Goal: Task Accomplishment & Management: Complete application form

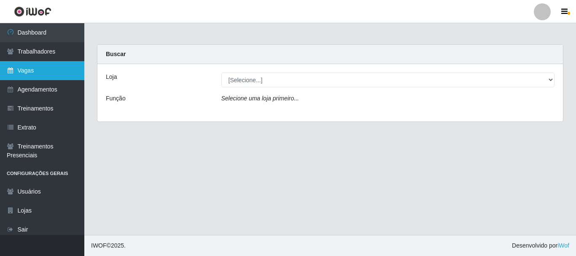
click at [44, 70] on link "Vagas" at bounding box center [42, 70] width 84 height 19
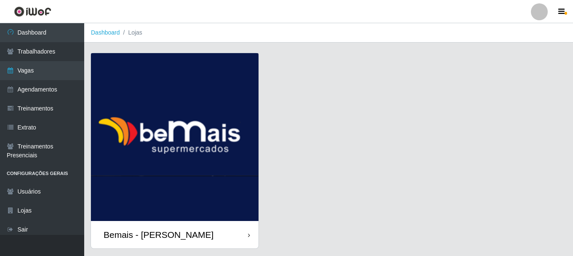
click at [188, 239] on div "Bemais - [PERSON_NAME]" at bounding box center [159, 234] width 110 height 11
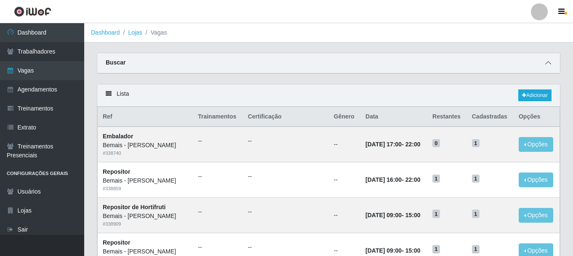
click at [547, 61] on icon at bounding box center [549, 63] width 6 height 6
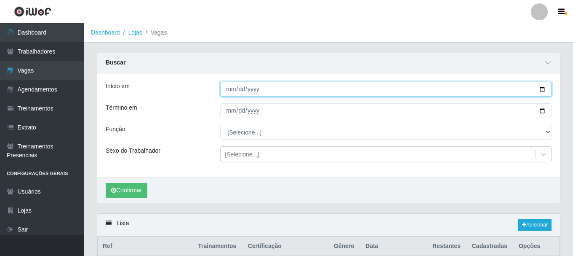
drag, startPoint x: 541, startPoint y: 88, endPoint x: 527, endPoint y: 89, distance: 14.0
click at [540, 88] on input "Início em" at bounding box center [386, 89] width 332 height 15
type input "[DATE]"
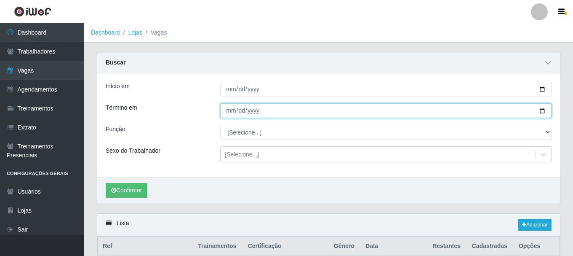
click at [540, 111] on input "Término em" at bounding box center [386, 110] width 332 height 15
type input "[DATE]"
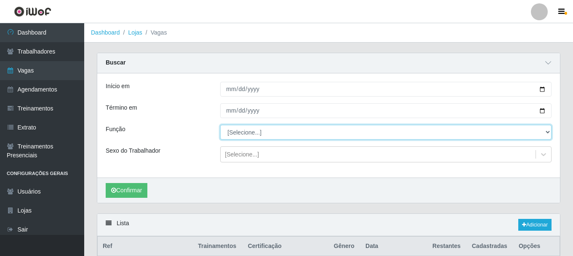
click at [268, 137] on select "[Selecione...] ASG ASG + ASG ++ Auxiliar de Depósito Auxiliar de Depósito + Aux…" at bounding box center [386, 132] width 332 height 15
select select "72"
click at [220, 125] on select "[Selecione...] ASG ASG + ASG ++ Auxiliar de Depósito Auxiliar de Depósito + Aux…" at bounding box center [386, 132] width 332 height 15
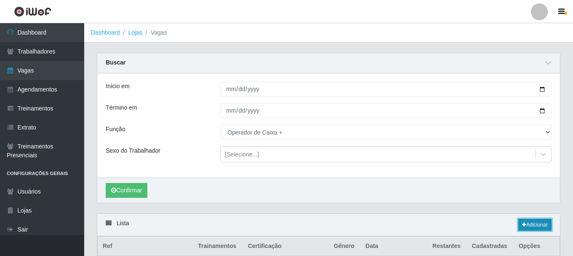
click at [532, 221] on link "Adicionar" at bounding box center [535, 225] width 33 height 12
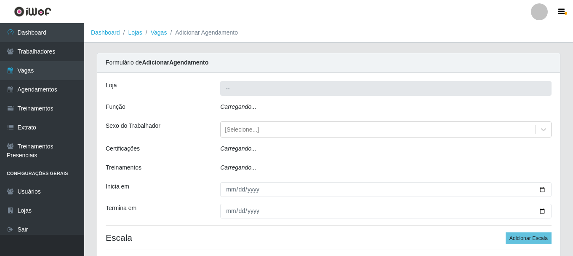
type input "Bemais - [PERSON_NAME]"
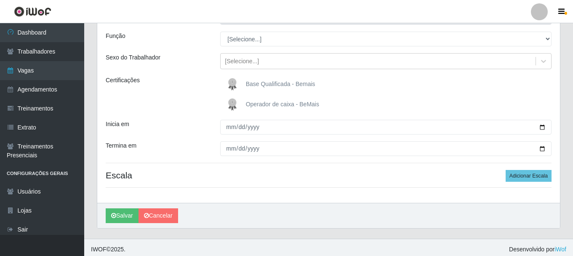
scroll to position [72, 0]
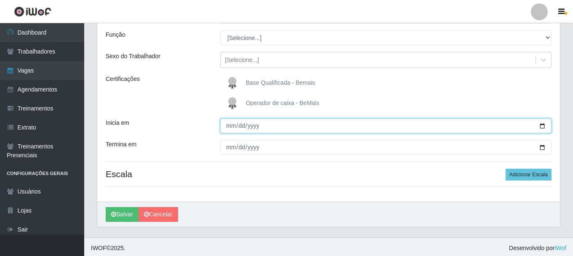
click at [545, 124] on input "Inicia em" at bounding box center [386, 125] width 332 height 15
type input "[DATE]"
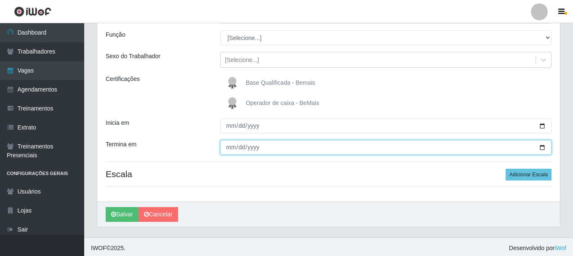
click at [541, 148] on input "Termina em" at bounding box center [386, 147] width 332 height 15
type input "[DATE]"
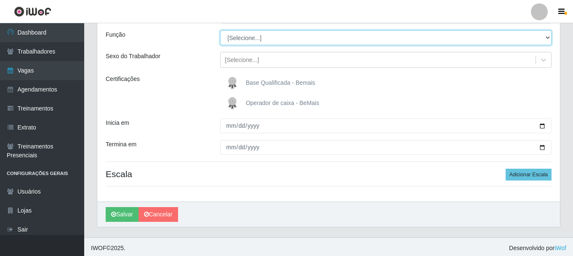
click at [268, 38] on select "[Selecione...] ASG ASG + ASG ++ Auxiliar de Depósito Auxiliar de Depósito + Aux…" at bounding box center [386, 37] width 332 height 15
select select "72"
click at [220, 30] on select "[Selecione...] ASG ASG + ASG ++ Auxiliar de Depósito Auxiliar de Depósito + Aux…" at bounding box center [386, 37] width 332 height 15
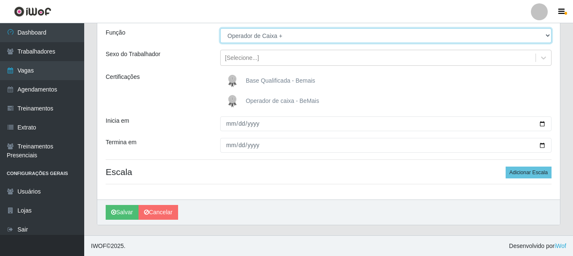
scroll to position [75, 0]
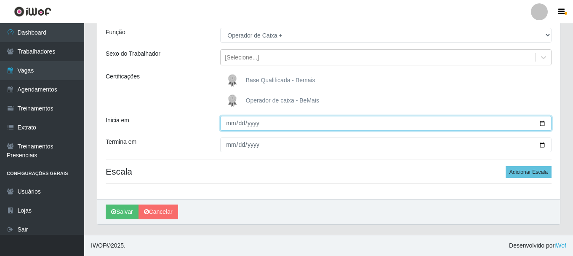
click at [542, 123] on input "[DATE]" at bounding box center [386, 123] width 332 height 15
type input "[DATE]"
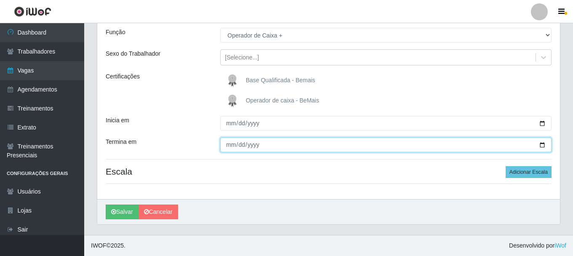
click at [541, 145] on input "[DATE]" at bounding box center [386, 144] width 332 height 15
type input "[DATE]"
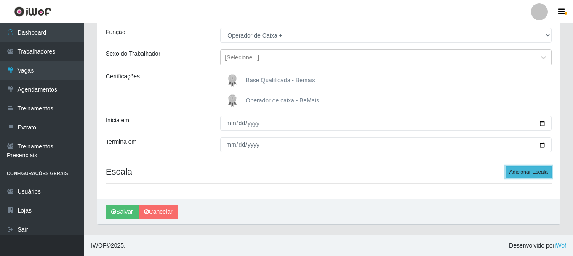
click at [526, 170] on button "Adicionar Escala" at bounding box center [529, 172] width 46 height 12
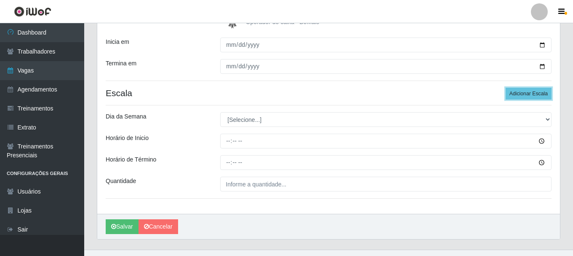
scroll to position [159, 0]
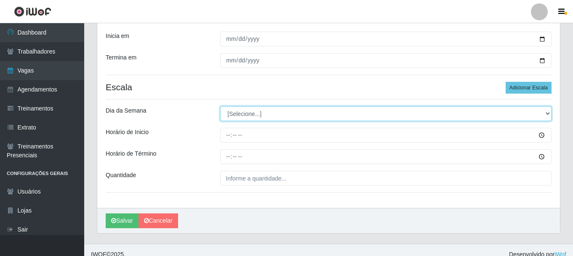
drag, startPoint x: 236, startPoint y: 113, endPoint x: 237, endPoint y: 120, distance: 6.9
click at [236, 113] on select "[Selecione...] Segunda Terça Quarta Quinta Sexta Sábado Domingo" at bounding box center [386, 113] width 332 height 15
select select "6"
click at [220, 106] on select "[Selecione...] Segunda Terça Quarta Quinta Sexta Sábado Domingo" at bounding box center [386, 113] width 332 height 15
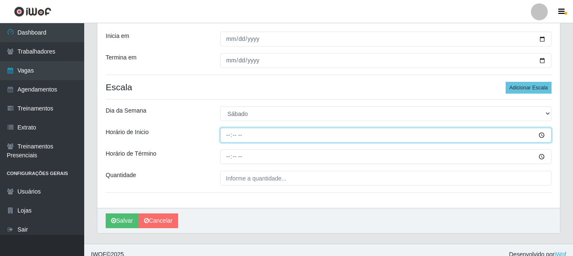
click at [230, 137] on input "Horário de Inicio" at bounding box center [386, 135] width 332 height 15
type input "10:00"
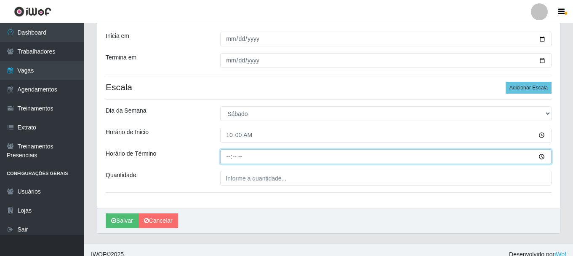
click at [230, 154] on input "Horário de Término" at bounding box center [386, 156] width 332 height 15
type input "16:00"
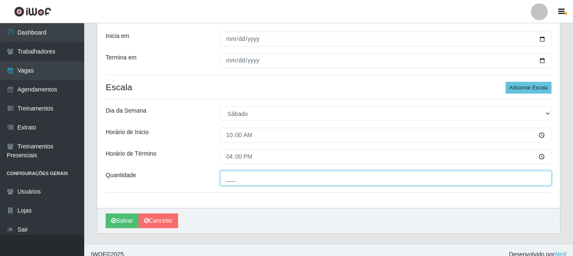
click at [234, 179] on input "___" at bounding box center [386, 178] width 332 height 15
type input "3__"
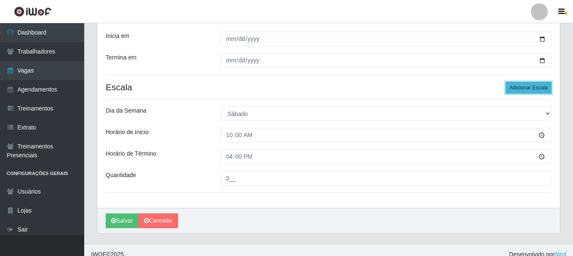
click at [525, 85] on button "Adicionar Escala" at bounding box center [529, 88] width 46 height 12
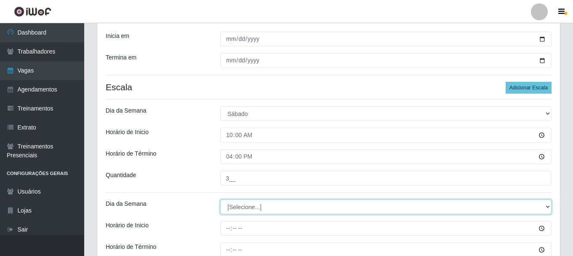
click at [230, 204] on select "[Selecione...] Segunda Terça Quarta Quinta Sexta Sábado Domingo" at bounding box center [386, 206] width 332 height 15
select select "6"
click at [220, 199] on select "[Selecione...] Segunda Terça Quarta Quinta Sexta Sábado Domingo" at bounding box center [386, 206] width 332 height 15
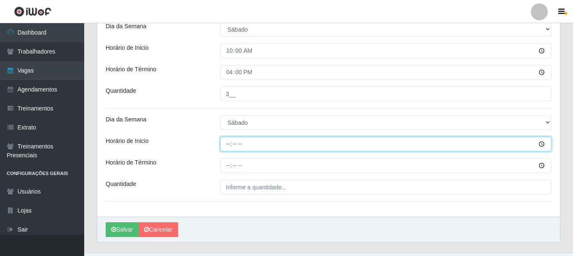
click at [225, 145] on input "Horário de Inicio" at bounding box center [386, 144] width 332 height 15
type input "16:00"
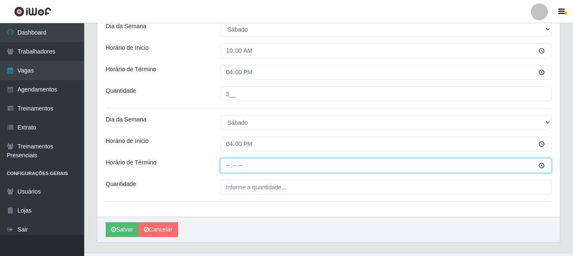
click at [224, 166] on input "Horário de Término" at bounding box center [386, 165] width 332 height 15
type input "22:00"
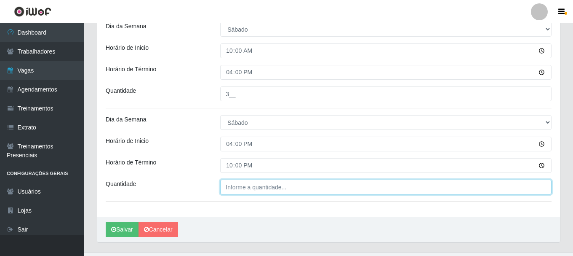
type input "___"
click at [230, 187] on input "___" at bounding box center [386, 186] width 332 height 15
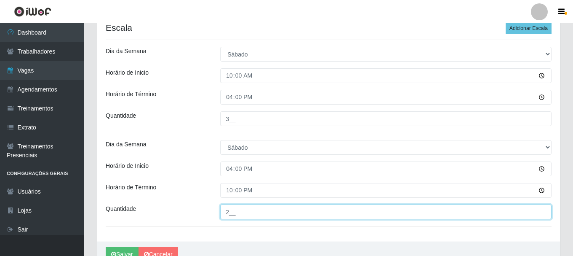
scroll to position [219, 0]
type input "2__"
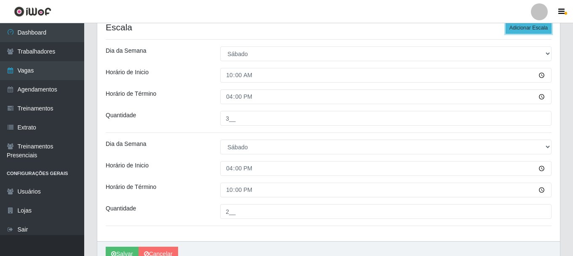
click at [524, 24] on button "Adicionar Escala" at bounding box center [529, 28] width 46 height 12
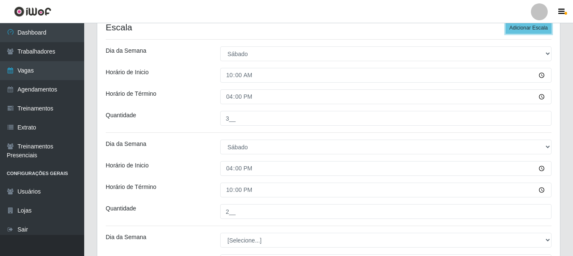
scroll to position [261, 0]
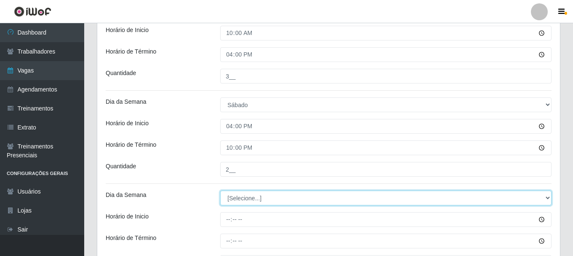
click at [239, 198] on select "[Selecione...] Segunda Terça Quarta Quinta Sexta Sábado Domingo" at bounding box center [386, 197] width 332 height 15
select select "0"
click at [220, 190] on select "[Selecione...] Segunda Terça Quarta Quinta Sexta Sábado Domingo" at bounding box center [386, 197] width 332 height 15
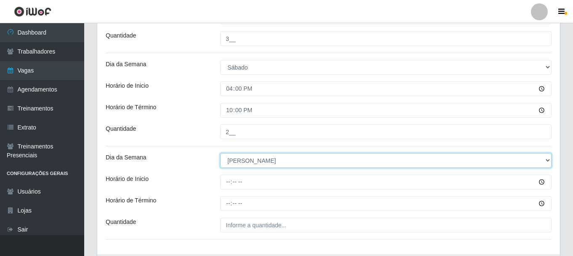
scroll to position [354, 0]
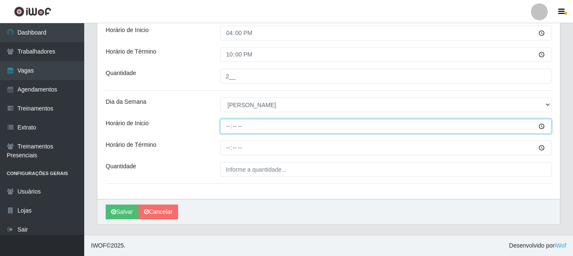
click at [229, 129] on input "Horário de Inicio" at bounding box center [386, 126] width 332 height 15
type input "09:00"
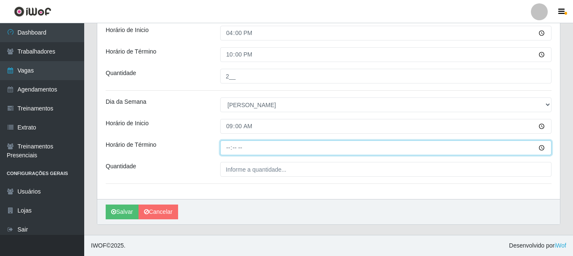
click at [229, 147] on input "Horário de Término" at bounding box center [386, 147] width 332 height 15
type input "15:00"
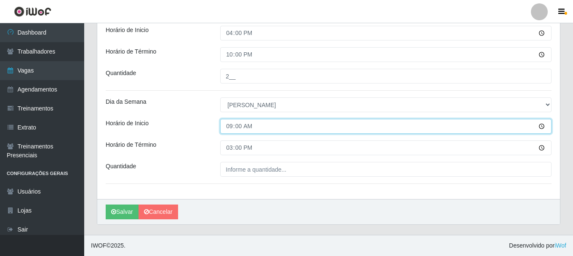
click at [241, 128] on input "09:00" at bounding box center [386, 126] width 332 height 15
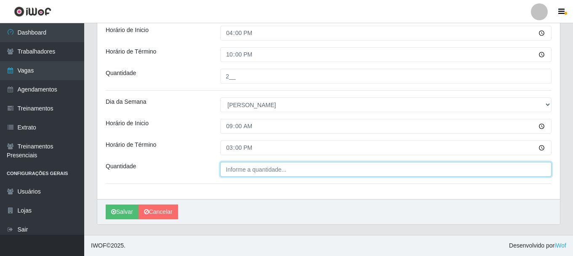
type input "___"
click at [242, 168] on input "___" at bounding box center [386, 169] width 332 height 15
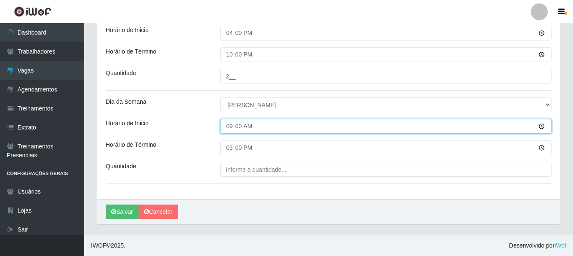
click at [237, 129] on input "09:00" at bounding box center [386, 126] width 332 height 15
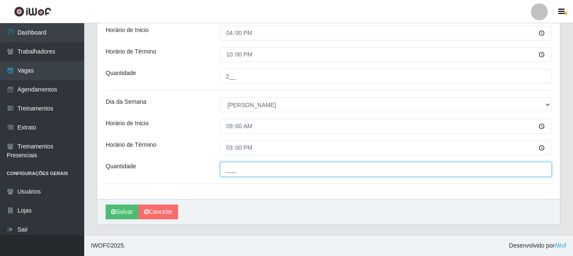
click at [237, 165] on input "___" at bounding box center [386, 169] width 332 height 15
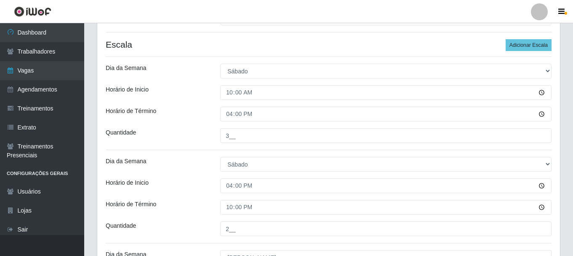
scroll to position [185, 0]
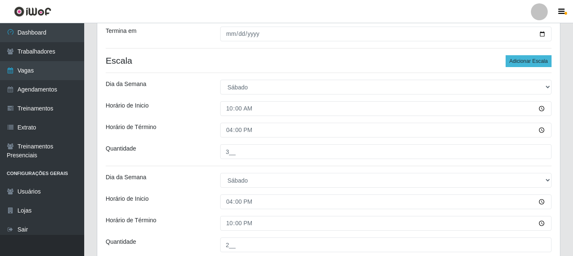
type input "2__"
click at [524, 62] on button "Adicionar Escala" at bounding box center [529, 61] width 46 height 12
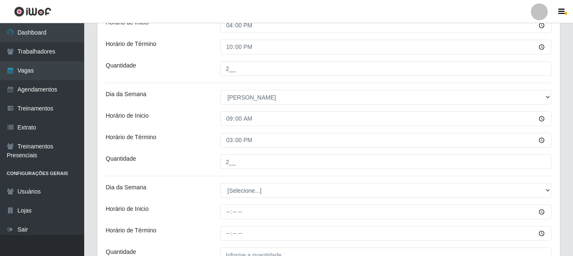
scroll to position [396, 0]
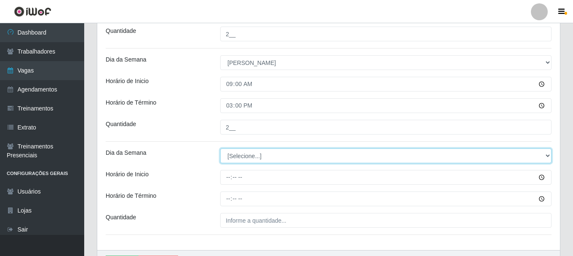
click at [246, 153] on select "[Selecione...] Segunda Terça Quarta Quinta Sexta Sábado Domingo" at bounding box center [386, 155] width 332 height 15
select select "0"
click at [220, 148] on select "[Selecione...] Segunda Terça Quarta Quinta Sexta Sábado Domingo" at bounding box center [386, 155] width 332 height 15
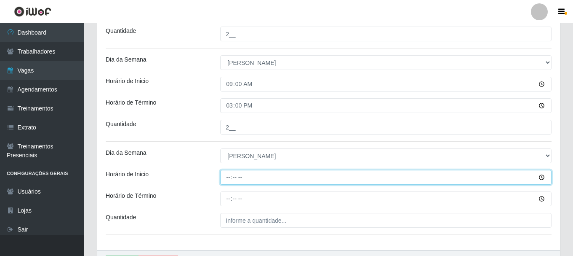
click at [231, 173] on input "Horário de Inicio" at bounding box center [386, 177] width 332 height 15
type input "15:00"
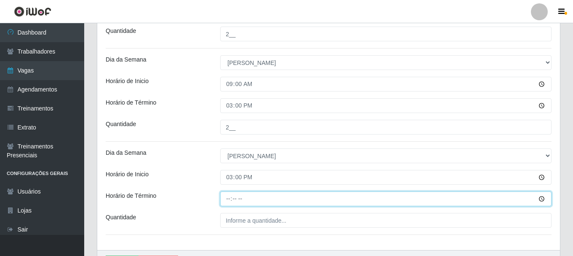
click at [227, 200] on input "Horário de Término" at bounding box center [386, 198] width 332 height 15
type input "22:00"
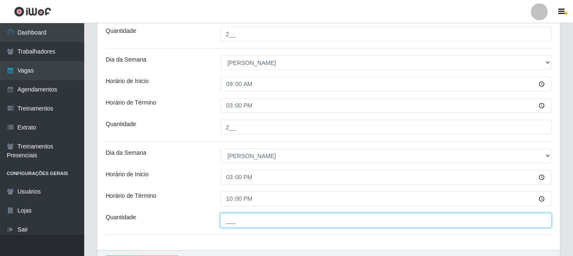
click at [317, 213] on input "___" at bounding box center [386, 220] width 332 height 15
type input "2__"
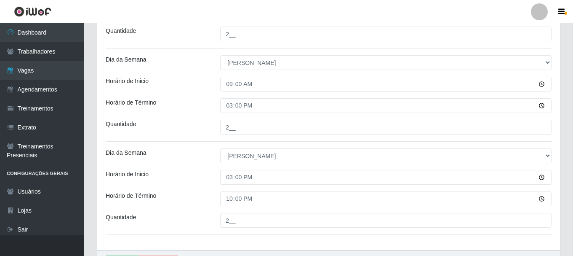
click at [184, 173] on div "Horário de Inicio" at bounding box center [156, 177] width 115 height 15
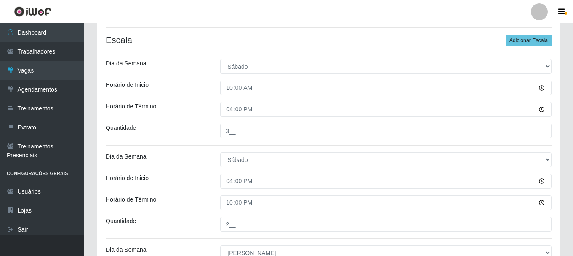
scroll to position [270, 0]
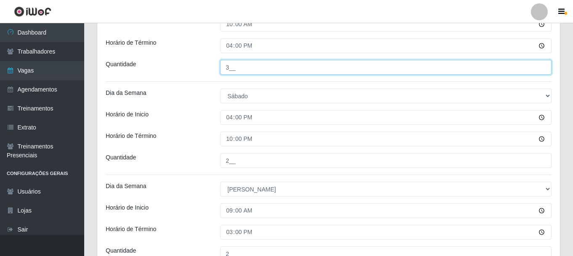
click at [233, 66] on input "3__" at bounding box center [386, 67] width 332 height 15
click at [362, 73] on input "2__" at bounding box center [386, 67] width 332 height 15
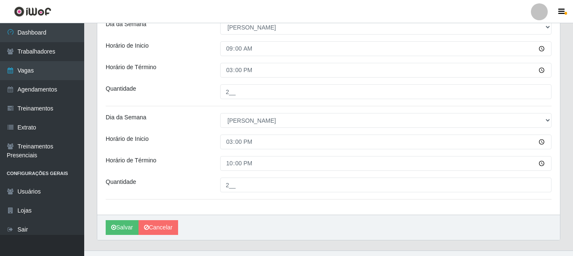
scroll to position [438, 0]
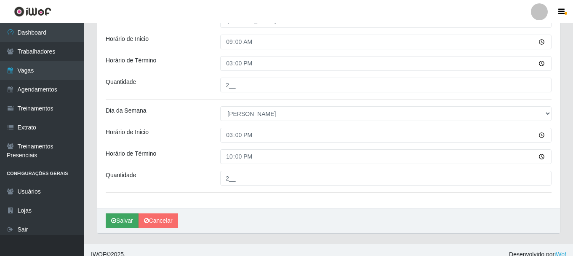
type input "2__"
click at [131, 220] on button "Salvar" at bounding box center [122, 220] width 33 height 15
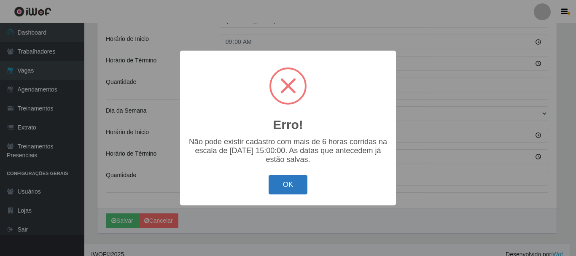
click at [300, 182] on button "OK" at bounding box center [287, 185] width 39 height 20
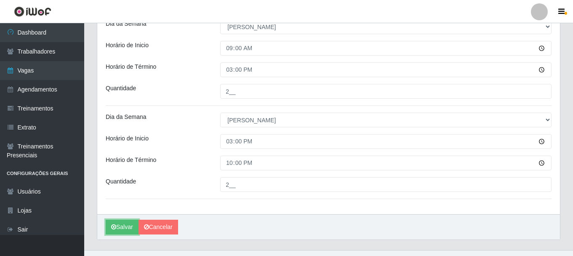
scroll to position [447, 0]
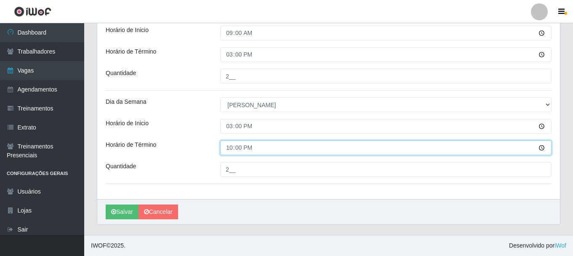
click at [233, 147] on input "22:00" at bounding box center [386, 147] width 332 height 15
type input "21:00"
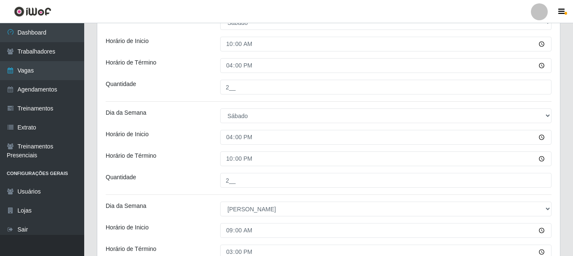
scroll to position [236, 0]
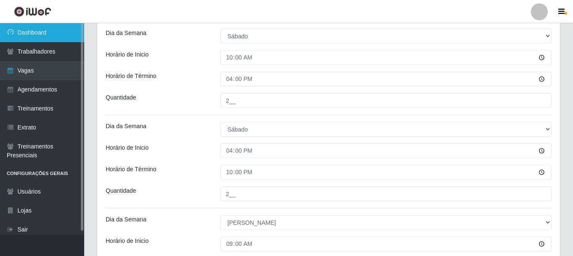
click at [36, 32] on link "Dashboard" at bounding box center [42, 32] width 84 height 19
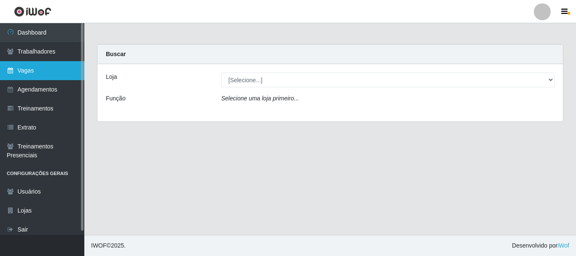
click at [37, 76] on link "Vagas" at bounding box center [42, 70] width 84 height 19
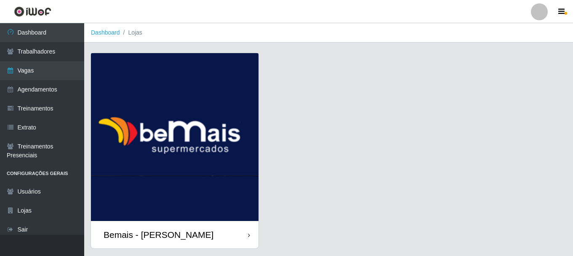
click at [233, 238] on div "Bemais - [PERSON_NAME]" at bounding box center [175, 234] width 168 height 27
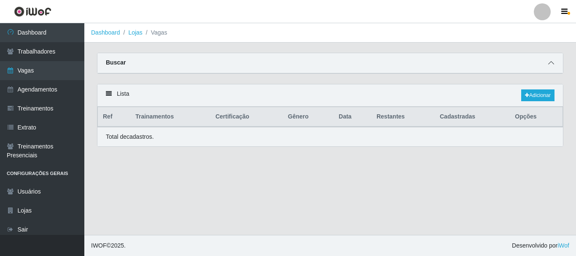
click at [550, 64] on icon at bounding box center [551, 63] width 6 height 6
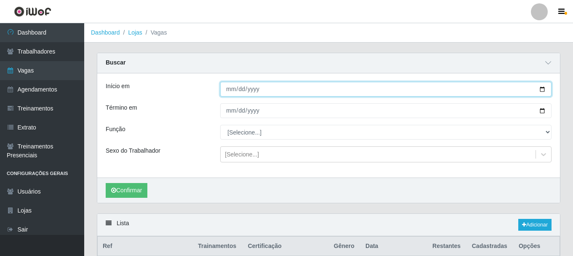
click at [544, 89] on input "Início em" at bounding box center [386, 89] width 332 height 15
type input "[DATE]"
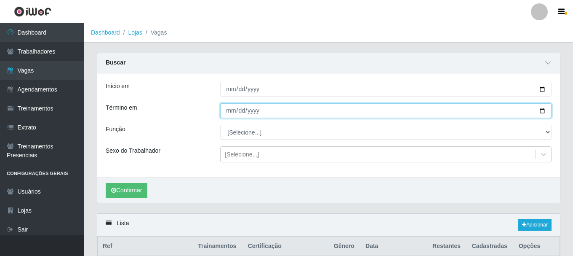
click at [542, 111] on input "Término em" at bounding box center [386, 110] width 332 height 15
type input "[DATE]"
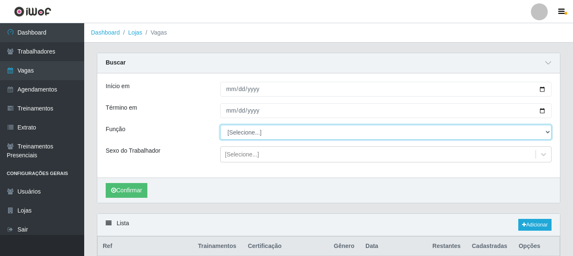
click at [548, 131] on select "[Selecione...] ASG ASG + ASG ++ Auxiliar de Depósito Auxiliar de Depósito + Aux…" at bounding box center [386, 132] width 332 height 15
select select "72"
click at [220, 125] on select "[Selecione...] ASG ASG + ASG ++ Auxiliar de Depósito Auxiliar de Depósito + Aux…" at bounding box center [386, 132] width 332 height 15
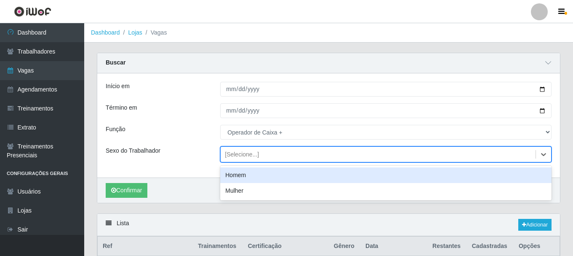
drag, startPoint x: 544, startPoint y: 153, endPoint x: 437, endPoint y: 125, distance: 110.6
click at [544, 153] on icon at bounding box center [544, 154] width 8 height 8
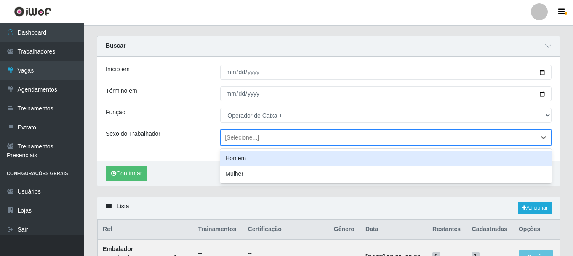
scroll to position [42, 0]
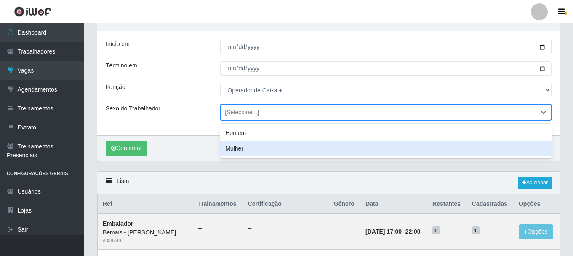
drag, startPoint x: 412, startPoint y: 181, endPoint x: 451, endPoint y: 174, distance: 40.2
click at [416, 179] on div "Lista Adicionar" at bounding box center [328, 182] width 463 height 22
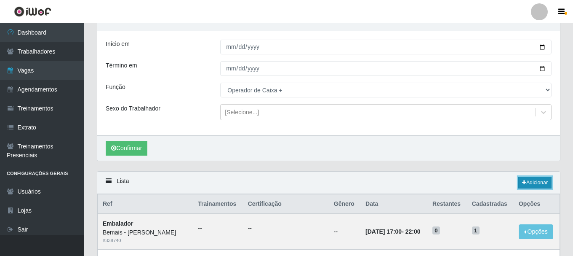
click at [537, 185] on link "Adicionar" at bounding box center [535, 183] width 33 height 12
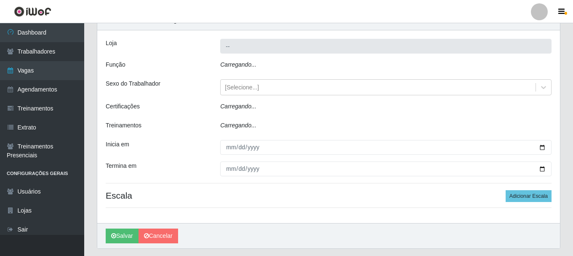
type input "Bemais - [PERSON_NAME]"
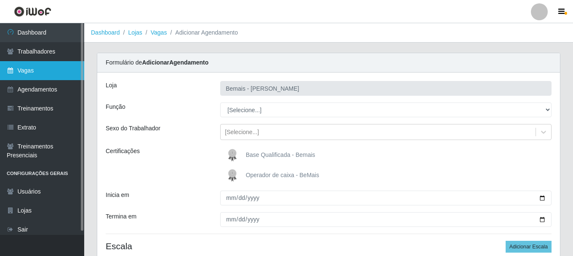
click at [35, 66] on link "Vagas" at bounding box center [42, 70] width 84 height 19
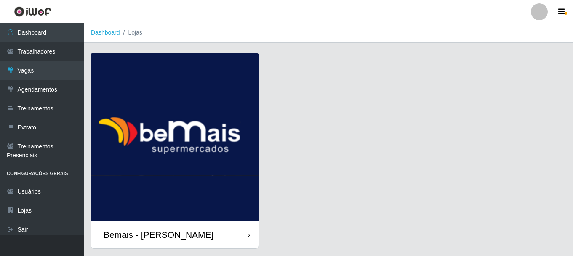
click at [226, 241] on div "Bemais - [PERSON_NAME]" at bounding box center [175, 234] width 168 height 27
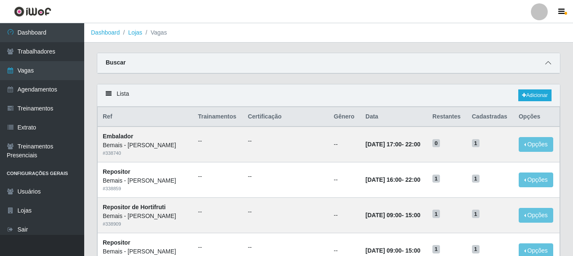
click at [552, 63] on span at bounding box center [549, 63] width 10 height 10
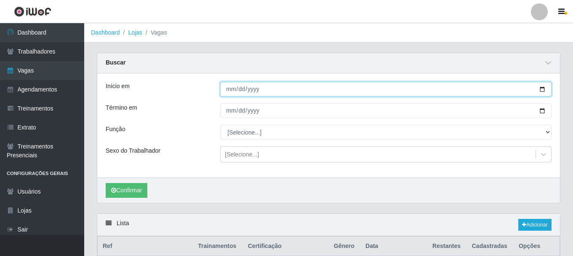
click at [544, 88] on input "Início em" at bounding box center [386, 89] width 332 height 15
type input "[DATE]"
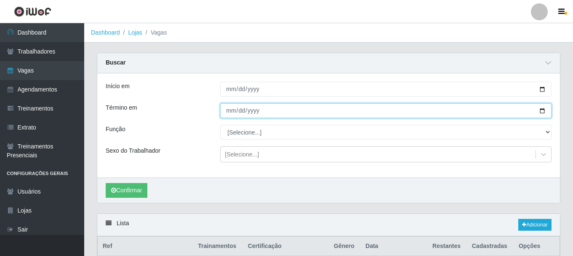
click at [540, 111] on input "Término em" at bounding box center [386, 110] width 332 height 15
type input "[DATE]"
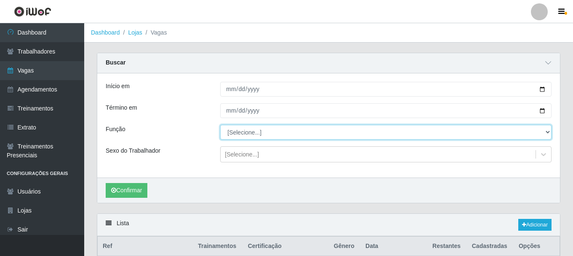
click at [549, 131] on select "[Selecione...] ASG ASG + ASG ++ Auxiliar de Depósito Auxiliar de Depósito + Aux…" at bounding box center [386, 132] width 332 height 15
select select "72"
click at [220, 125] on select "[Selecione...] ASG ASG + ASG ++ Auxiliar de Depósito Auxiliar de Depósito + Aux…" at bounding box center [386, 132] width 332 height 15
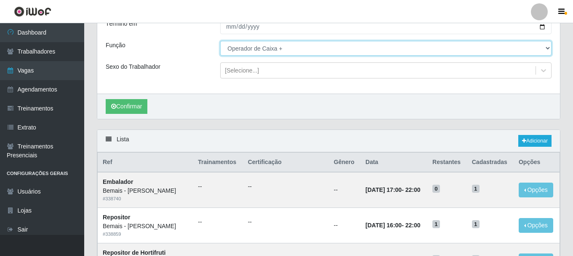
scroll to position [84, 0]
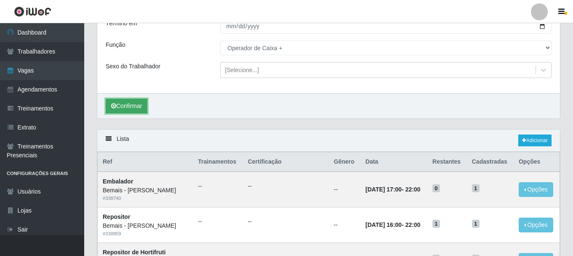
click at [132, 102] on button "Confirmar" at bounding box center [127, 106] width 42 height 15
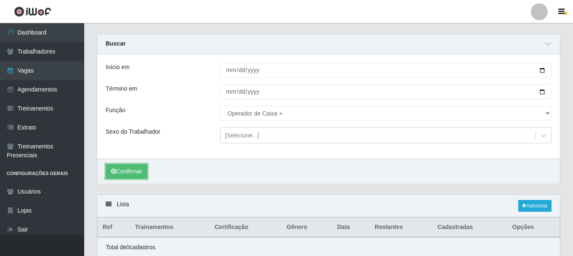
scroll to position [52, 0]
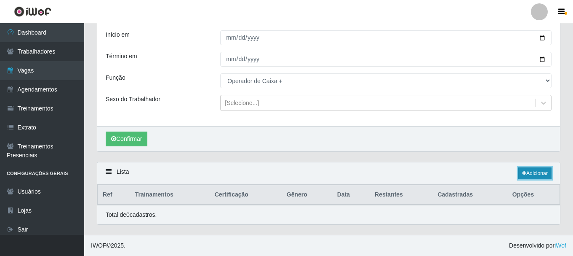
click at [536, 172] on link "Adicionar" at bounding box center [535, 173] width 33 height 12
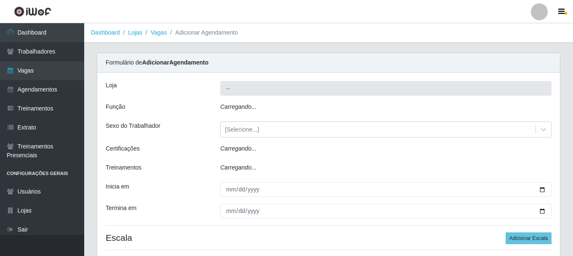
type input "Bemais - [PERSON_NAME]"
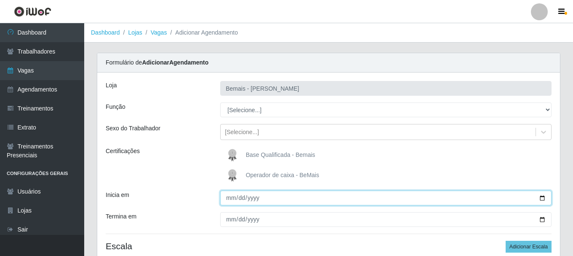
click at [540, 198] on input "Inicia em" at bounding box center [386, 197] width 332 height 15
type input "[DATE]"
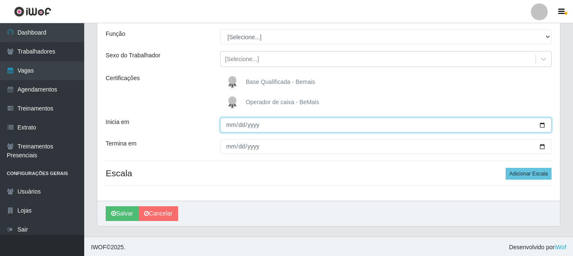
scroll to position [75, 0]
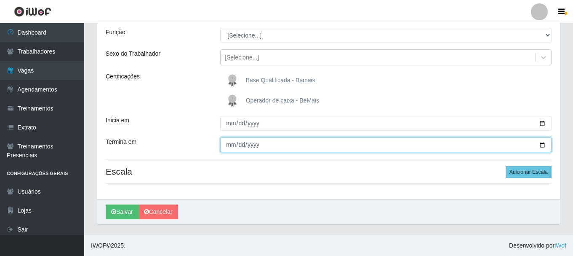
click at [543, 144] on input "Termina em" at bounding box center [386, 144] width 332 height 15
type input "[DATE]"
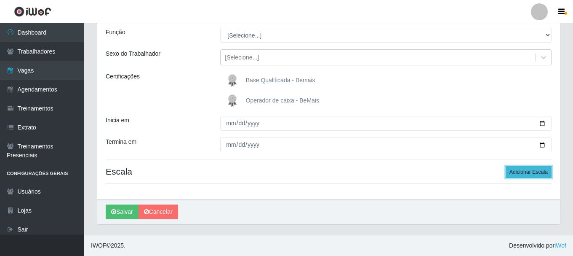
click at [533, 172] on button "Adicionar Escala" at bounding box center [529, 172] width 46 height 12
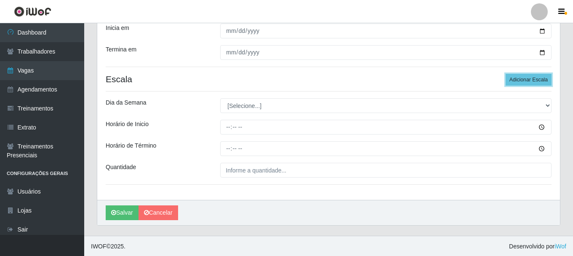
scroll to position [168, 0]
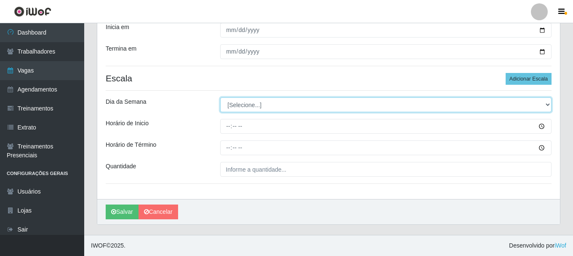
click at [293, 112] on select "[Selecione...] Segunda Terça Quarta Quinta Sexta Sábado Domingo" at bounding box center [386, 104] width 332 height 15
select select "6"
click at [220, 97] on select "[Selecione...] Segunda Terça Quarta Quinta Sexta Sábado Domingo" at bounding box center [386, 104] width 332 height 15
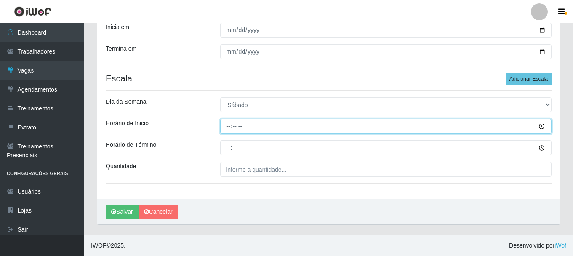
click at [230, 124] on input "Horário de Inicio" at bounding box center [386, 126] width 332 height 15
type input "10:00"
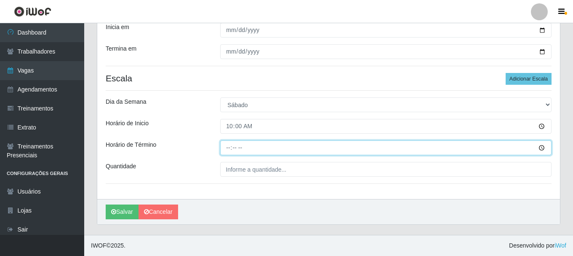
click at [230, 150] on input "Horário de Término" at bounding box center [386, 147] width 332 height 15
type input "16:00"
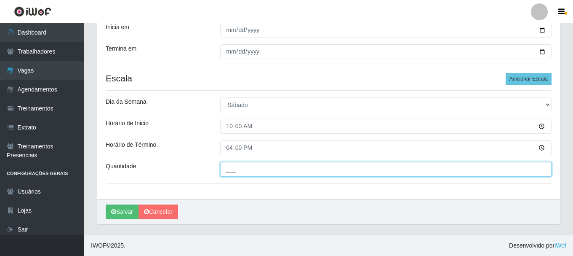
click at [228, 167] on input "___" at bounding box center [386, 169] width 332 height 15
type input "2__"
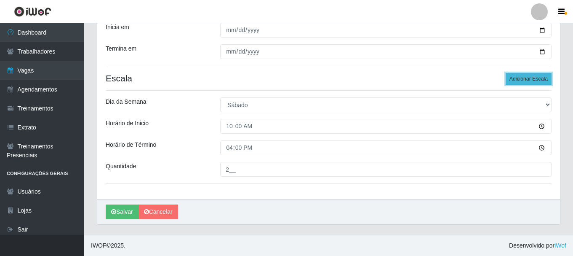
click at [522, 75] on button "Adicionar Escala" at bounding box center [529, 79] width 46 height 12
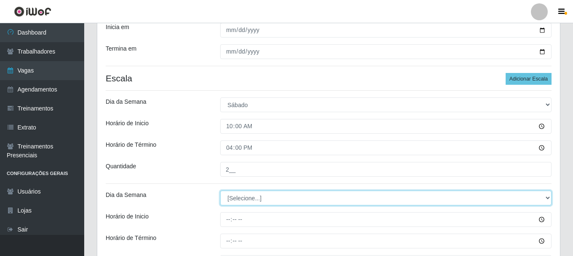
click at [254, 196] on select "[Selecione...] Segunda Terça Quarta Quinta Sexta Sábado Domingo" at bounding box center [386, 197] width 332 height 15
select select "6"
click at [220, 190] on select "[Selecione...] Segunda Terça Quarta Quinta Sexta Sábado Domingo" at bounding box center [386, 197] width 332 height 15
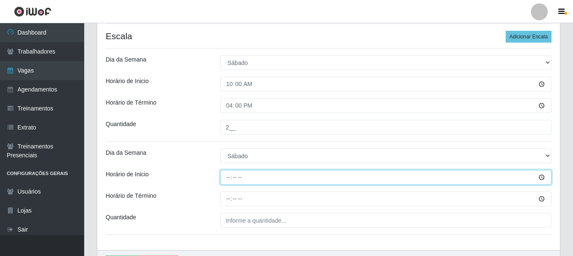
click at [230, 178] on input "Horário de Inicio" at bounding box center [386, 177] width 332 height 15
type input "16:00"
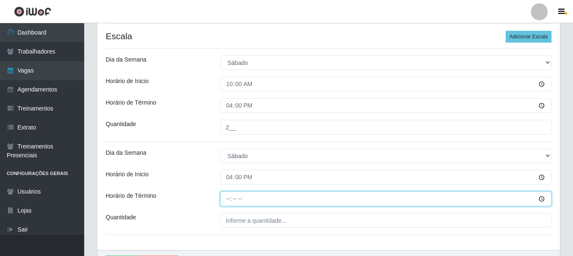
click at [228, 198] on input "Horário de Término" at bounding box center [386, 198] width 332 height 15
type input "22:00"
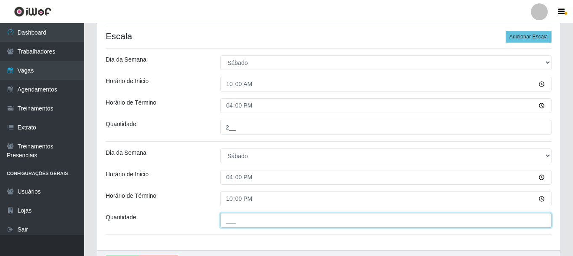
click at [241, 218] on input "___" at bounding box center [386, 220] width 332 height 15
type input "2__"
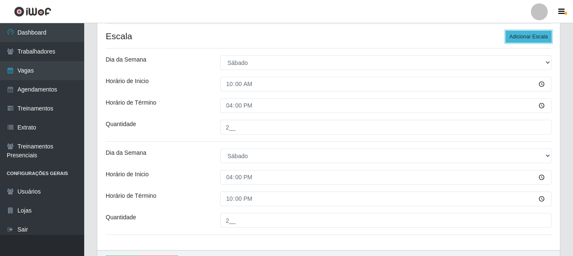
click at [521, 39] on button "Adicionar Escala" at bounding box center [529, 37] width 46 height 12
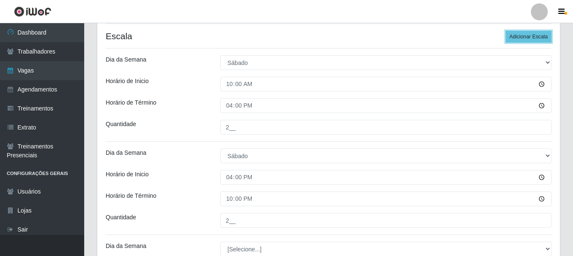
scroll to position [336, 0]
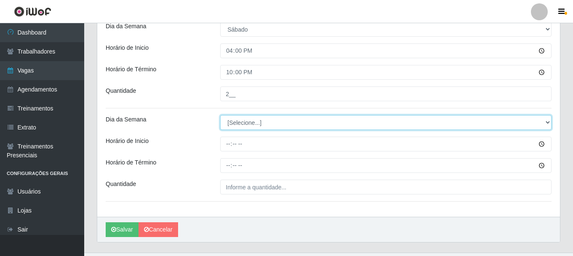
click at [239, 118] on select "[Selecione...] Segunda Terça Quarta Quinta Sexta Sábado Domingo" at bounding box center [386, 122] width 332 height 15
select select "0"
click at [220, 115] on select "[Selecione...] Segunda Terça Quarta Quinta Sexta Sábado Domingo" at bounding box center [386, 122] width 332 height 15
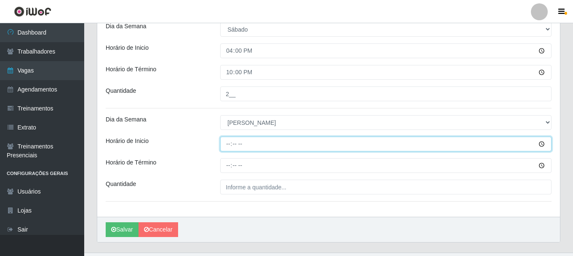
click at [225, 144] on input "Horário de Inicio" at bounding box center [386, 144] width 332 height 15
type input "09:00"
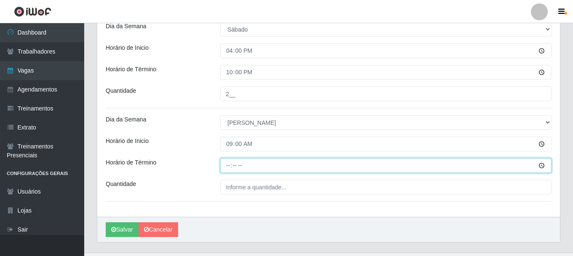
click at [228, 168] on input "Horário de Término" at bounding box center [386, 165] width 332 height 15
type input "15:00"
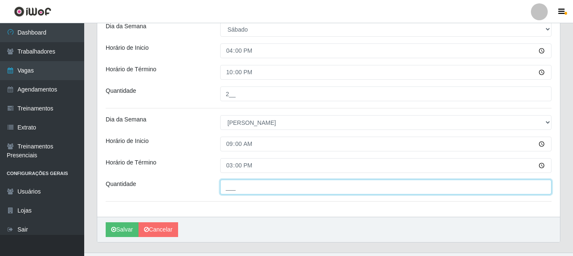
click at [234, 186] on input "___" at bounding box center [386, 186] width 332 height 15
type input "2__"
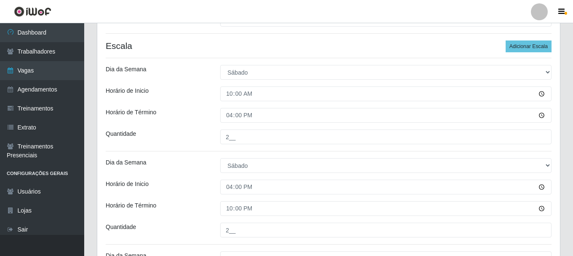
scroll to position [168, 0]
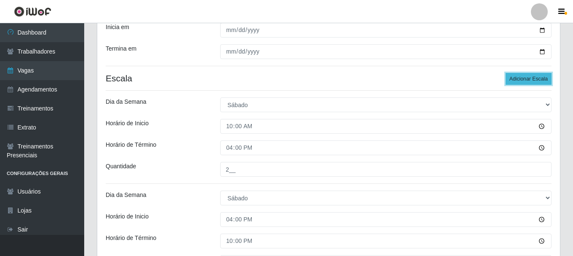
click at [523, 80] on button "Adicionar Escala" at bounding box center [529, 79] width 46 height 12
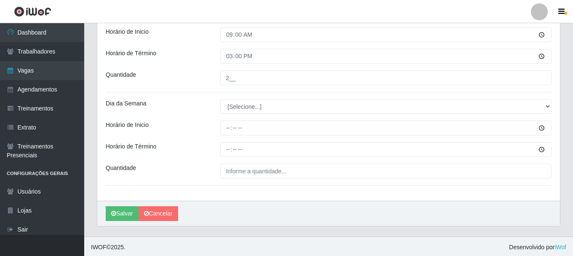
scroll to position [447, 0]
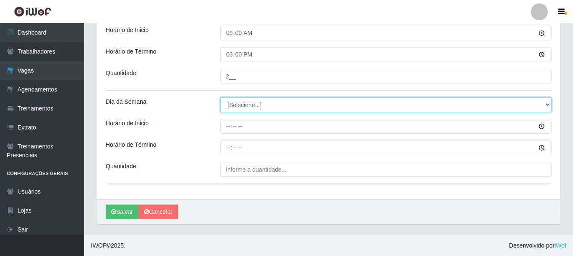
drag, startPoint x: 260, startPoint y: 105, endPoint x: 257, endPoint y: 111, distance: 7.0
click at [260, 105] on select "[Selecione...] Segunda Terça Quarta Quinta Sexta Sábado Domingo" at bounding box center [386, 104] width 332 height 15
select select "0"
click at [220, 97] on select "[Selecione...] Segunda Terça Quarta Quinta Sexta Sábado Domingo" at bounding box center [386, 104] width 332 height 15
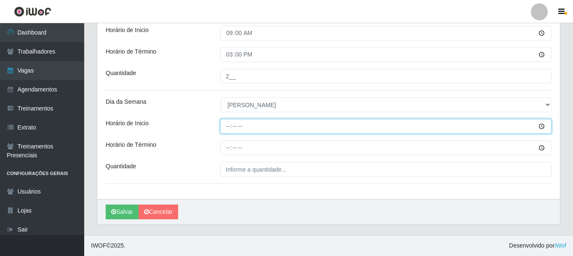
click at [228, 126] on input "Horário de Inicio" at bounding box center [386, 126] width 332 height 15
type input "15:00"
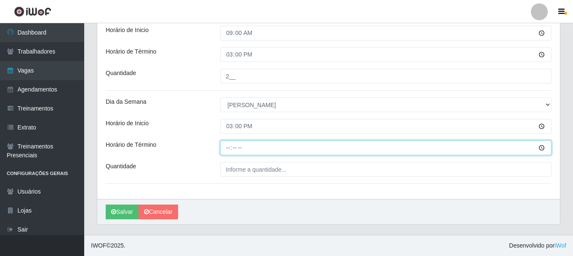
click at [230, 150] on input "Horário de Término" at bounding box center [386, 147] width 332 height 15
type input "21:00"
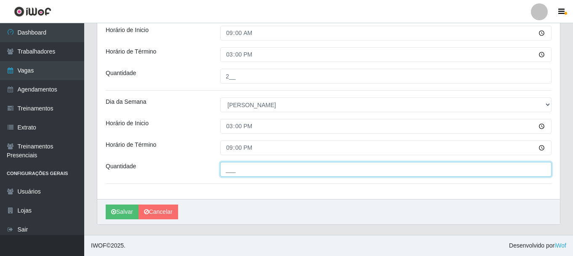
click at [257, 169] on input "___" at bounding box center [386, 169] width 332 height 15
type input "2__"
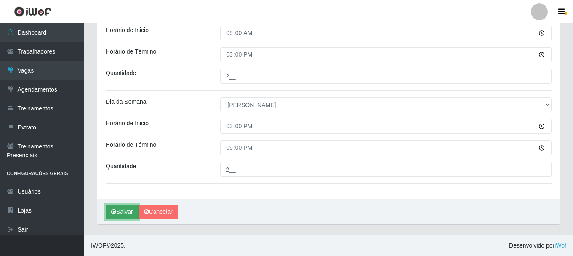
click at [126, 207] on button "Salvar" at bounding box center [122, 211] width 33 height 15
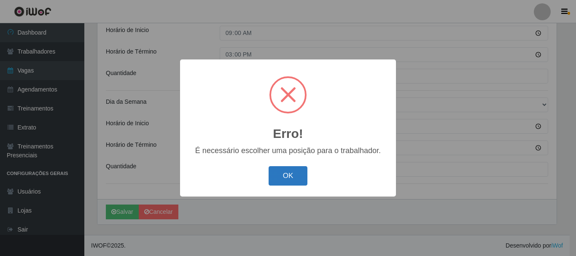
click at [280, 180] on button "OK" at bounding box center [287, 176] width 39 height 20
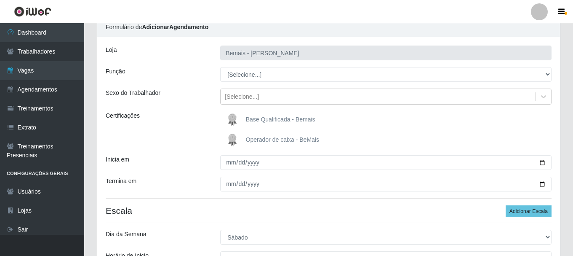
scroll to position [26, 0]
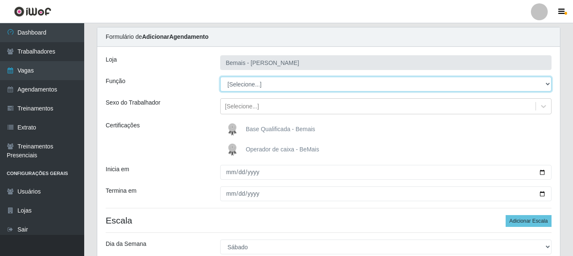
click at [256, 84] on select "[Selecione...] ASG ASG + ASG ++ Auxiliar de Depósito Auxiliar de Depósito + Aux…" at bounding box center [386, 84] width 332 height 15
select select "72"
click at [220, 77] on select "[Selecione...] ASG ASG + ASG ++ Auxiliar de Depósito Auxiliar de Depósito + Aux…" at bounding box center [386, 84] width 332 height 15
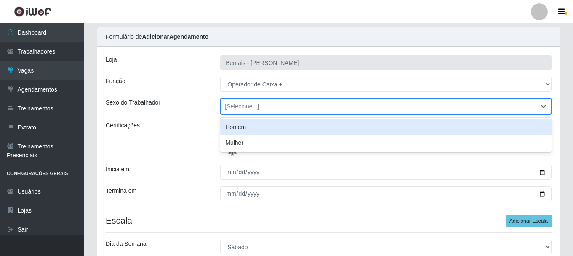
click at [260, 105] on div "[Selecione...]" at bounding box center [378, 106] width 315 height 14
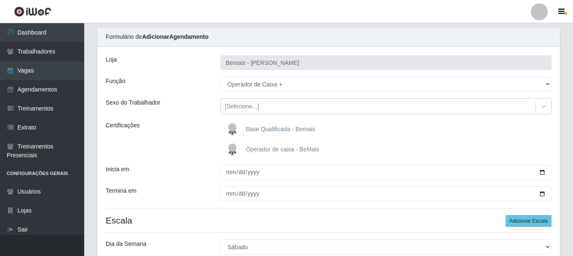
click at [200, 112] on div "Sexo do Trabalhador" at bounding box center [156, 106] width 115 height 16
click at [253, 147] on span "Operador de caixa - BeMais" at bounding box center [282, 149] width 73 height 7
click at [0, 0] on input "Operador de caixa - BeMais" at bounding box center [0, 0] width 0 height 0
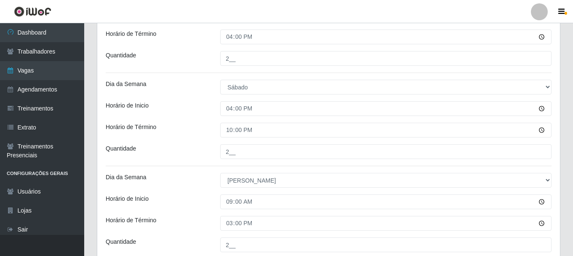
scroll to position [447, 0]
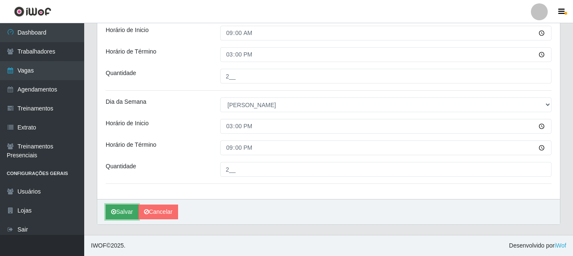
click at [125, 213] on button "Salvar" at bounding box center [122, 211] width 33 height 15
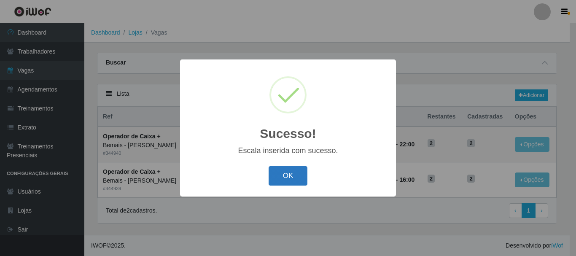
click at [282, 172] on button "OK" at bounding box center [287, 176] width 39 height 20
